Goal: Transaction & Acquisition: Purchase product/service

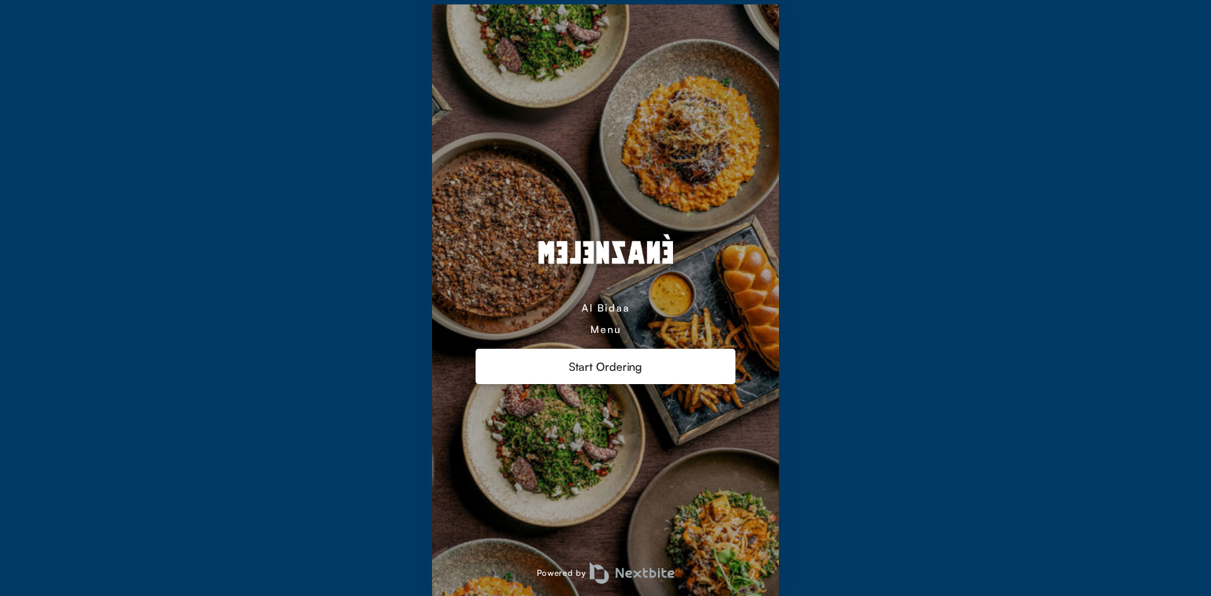
click at [658, 349] on div "Start Ordering" at bounding box center [606, 366] width 261 height 35
